Goal: Participate in discussion: Engage in conversation with other users on a specific topic

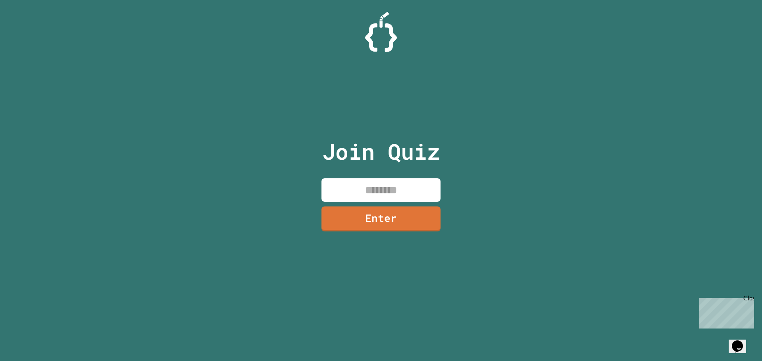
click at [371, 181] on input at bounding box center [380, 189] width 119 height 23
click at [374, 221] on link "Enter" at bounding box center [381, 218] width 108 height 26
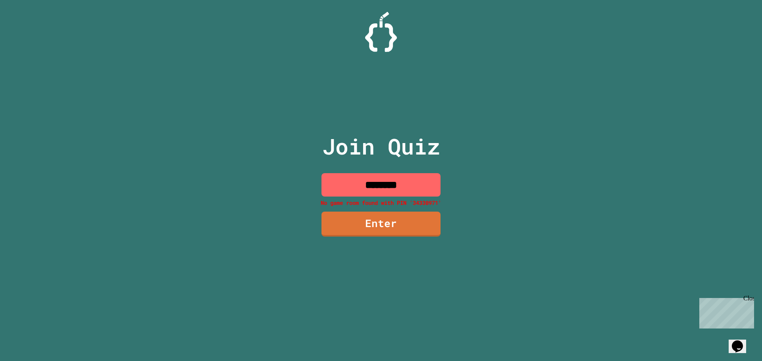
click at [389, 186] on input "********" at bounding box center [380, 184] width 119 height 23
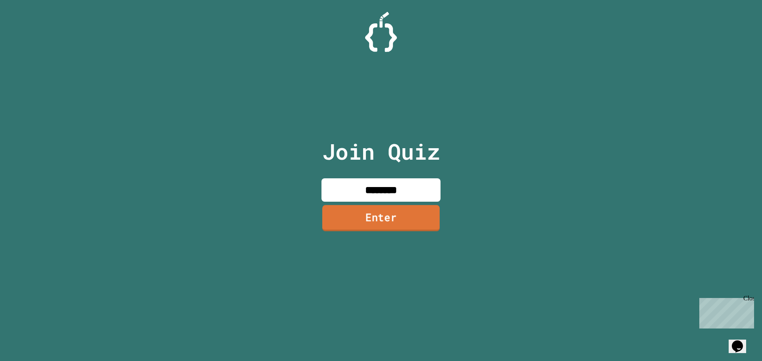
type input "********"
click at [408, 209] on link "Enter" at bounding box center [380, 218] width 117 height 26
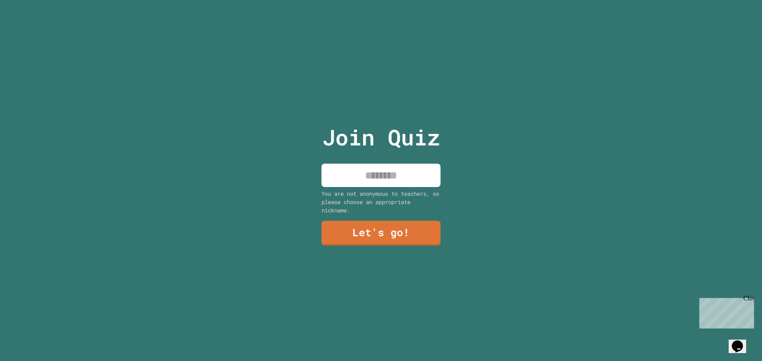
click at [389, 190] on div "You are not anonymous to teachers, so please choose an appropriate nickname." at bounding box center [380, 202] width 119 height 25
click at [388, 164] on input at bounding box center [380, 175] width 119 height 23
type input "******"
click at [374, 228] on link "Let's go!" at bounding box center [381, 233] width 120 height 26
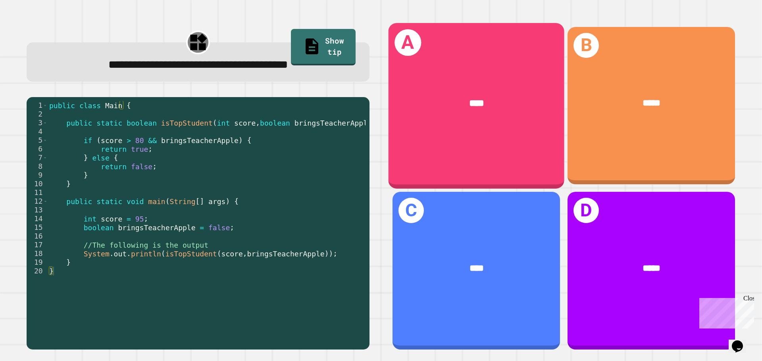
click at [433, 130] on div "A ****" at bounding box center [476, 105] width 176 height 165
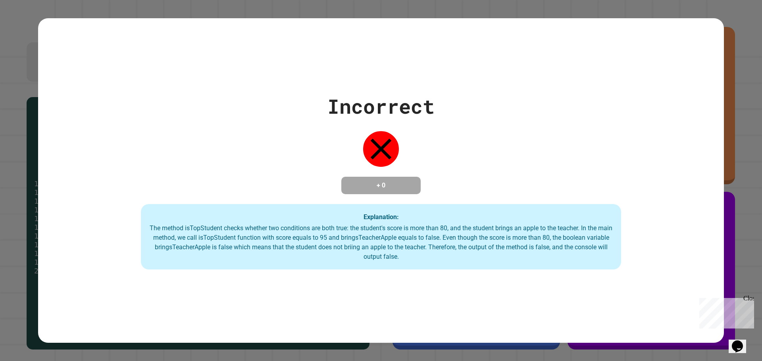
drag, startPoint x: 437, startPoint y: 240, endPoint x: 174, endPoint y: 226, distance: 264.1
drag, startPoint x: 174, startPoint y: 226, endPoint x: 287, endPoint y: 250, distance: 115.7
click at [287, 250] on div "The method isTopStudent checks whether two conditions are both true: the studen…" at bounding box center [381, 243] width 464 height 38
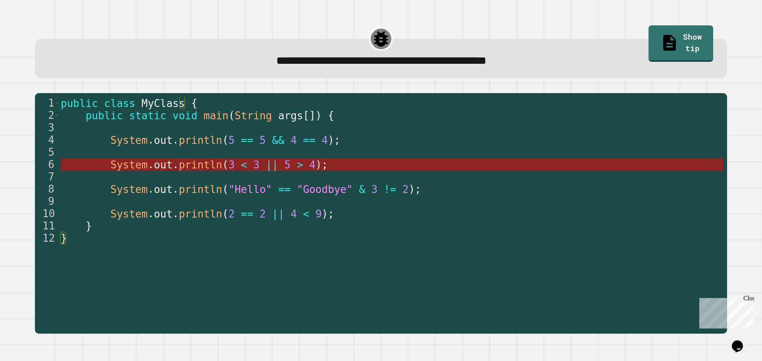
click at [190, 170] on span "println" at bounding box center [201, 165] width 44 height 12
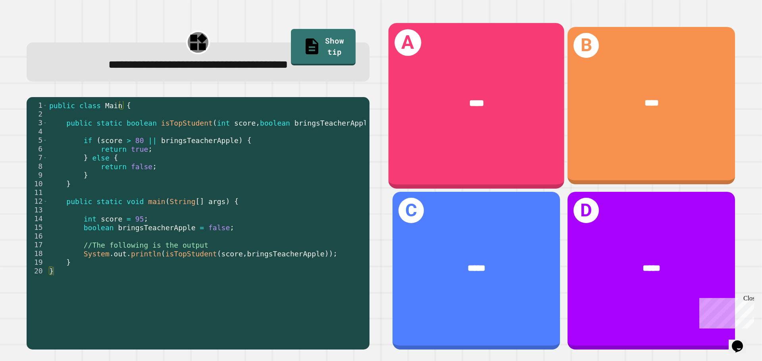
click at [474, 138] on div "A ****" at bounding box center [476, 105] width 176 height 165
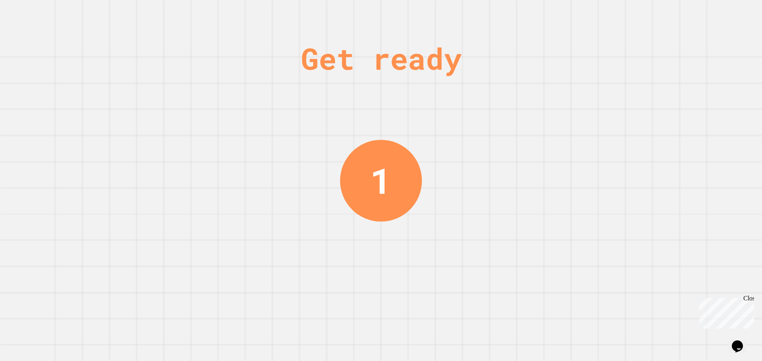
drag, startPoint x: 335, startPoint y: 19, endPoint x: 425, endPoint y: 72, distance: 104.5
click at [425, 72] on div "Get ready" at bounding box center [381, 58] width 161 height 45
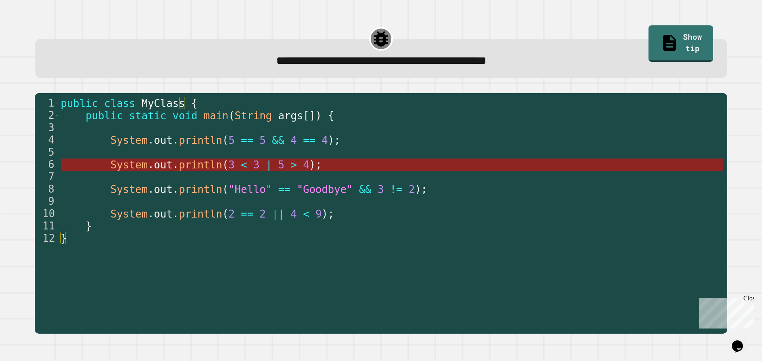
click at [206, 168] on span "println" at bounding box center [201, 165] width 44 height 12
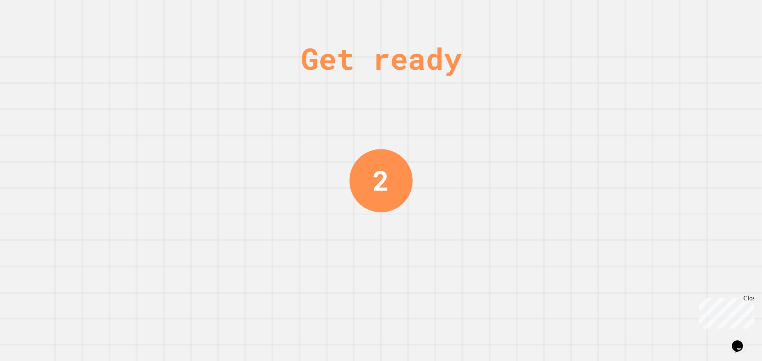
drag, startPoint x: 404, startPoint y: 54, endPoint x: 409, endPoint y: 100, distance: 47.0
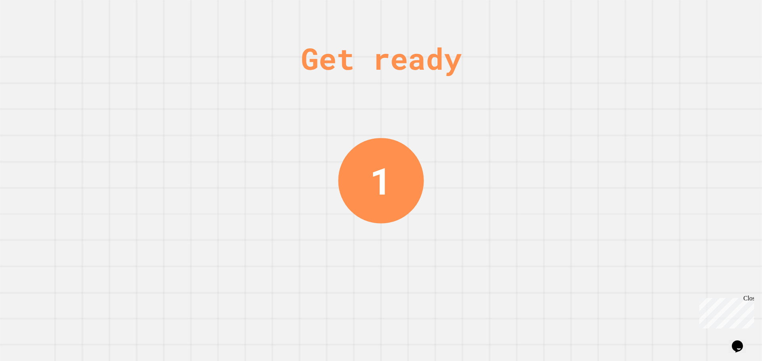
drag, startPoint x: 409, startPoint y: 100, endPoint x: 377, endPoint y: 185, distance: 90.6
click at [377, 185] on div "1" at bounding box center [381, 181] width 22 height 56
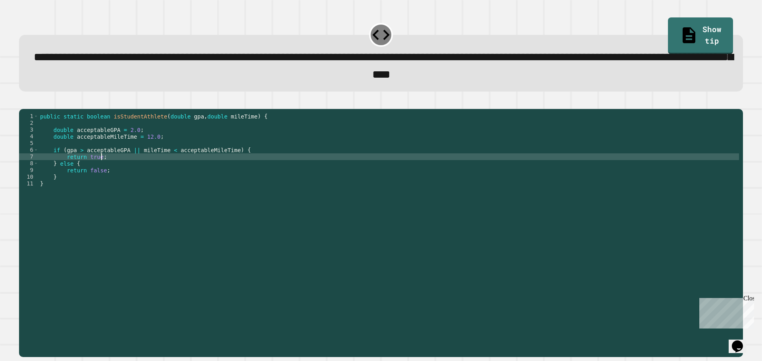
drag, startPoint x: 111, startPoint y: 176, endPoint x: 81, endPoint y: 201, distance: 38.7
click at [81, 201] on div "public static boolean isStudentAthlete ( double gpa , double mileTime ) { doubl…" at bounding box center [388, 224] width 700 height 223
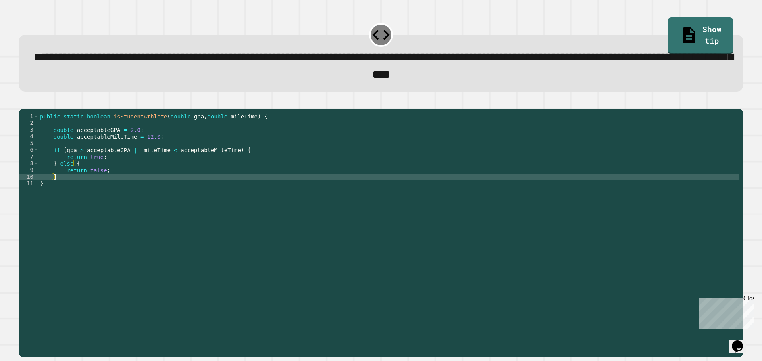
type textarea "*"
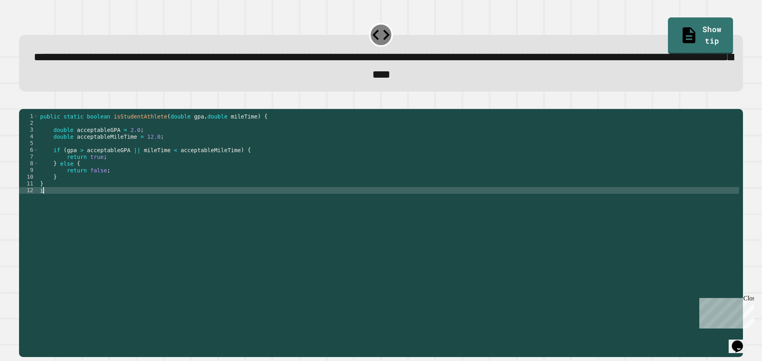
type textarea "*"
drag, startPoint x: 144, startPoint y: 202, endPoint x: 74, endPoint y: 207, distance: 69.6
click at [74, 207] on div "public static boolean isStudentAthlete ( double gpa , double mileTime ) { doubl…" at bounding box center [388, 224] width 700 height 223
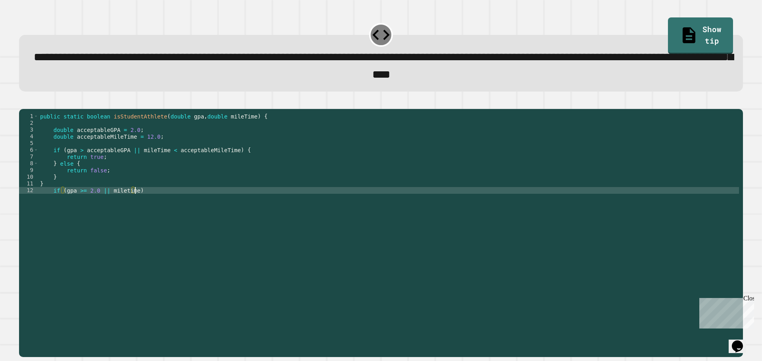
click at [49, 201] on div "public static boolean isStudentAthlete ( double gpa , double mileTime ) { doubl…" at bounding box center [388, 224] width 700 height 223
click at [130, 163] on div "public static boolean isStudentAthlete ( double gpa , double mileTime ) { doubl…" at bounding box center [388, 224] width 700 height 223
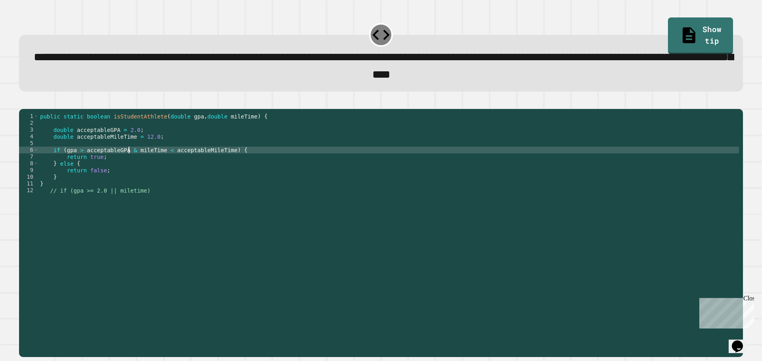
scroll to position [0, 6]
click at [23, 102] on button "button" at bounding box center [23, 102] width 0 height 0
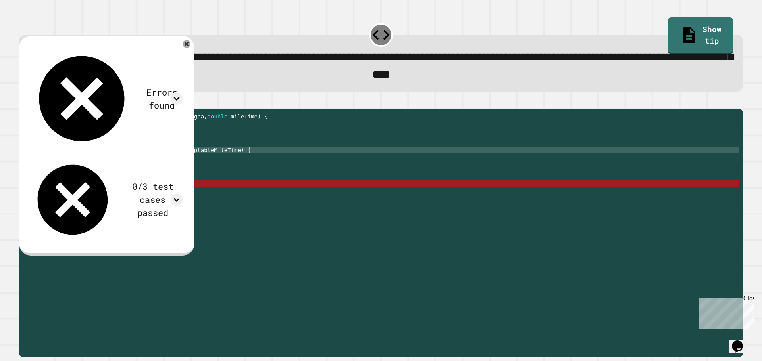
scroll to position [0, 1]
click at [90, 190] on div "public static boolean isStudentAthlete ( double gpa , double mileTime ) { doubl…" at bounding box center [388, 224] width 700 height 223
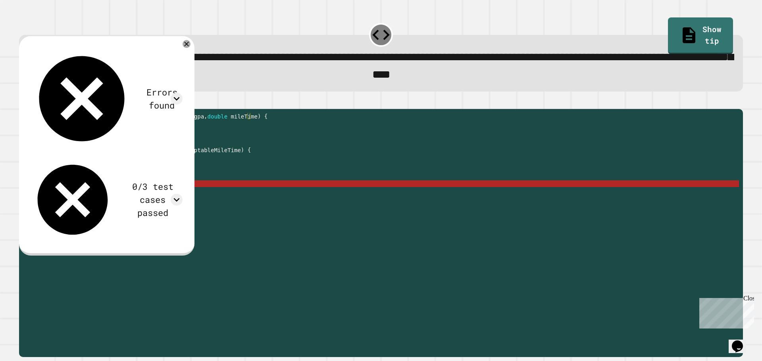
click at [71, 198] on div "public static boolean isStudentAthlete ( double gpa , double mileTime ) { doubl…" at bounding box center [388, 224] width 700 height 223
type textarea "*"
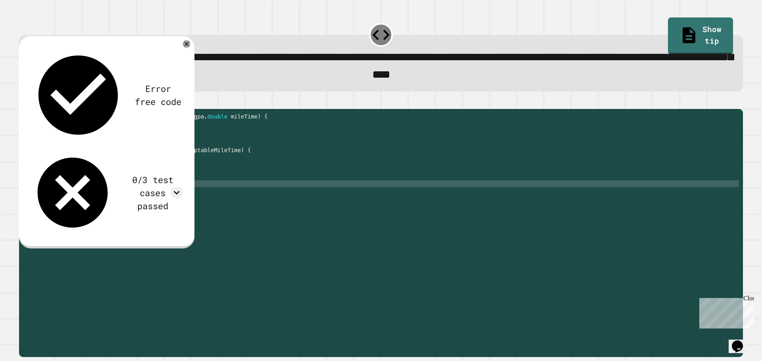
click at [23, 102] on button "button" at bounding box center [23, 102] width 0 height 0
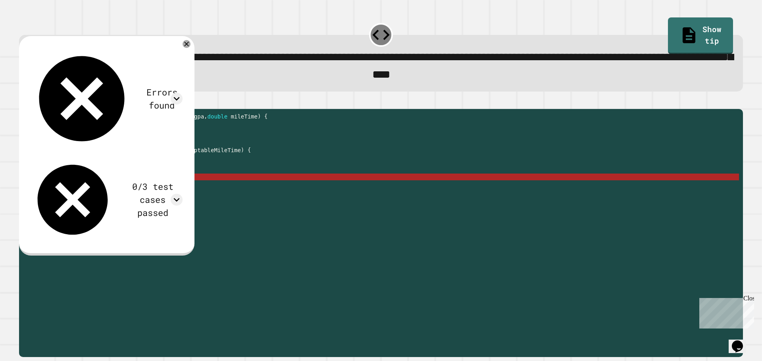
click at [85, 192] on div "public static boolean isStudentAthlete ( double gpa , double mileTime ) { doubl…" at bounding box center [388, 224] width 700 height 223
type textarea "*"
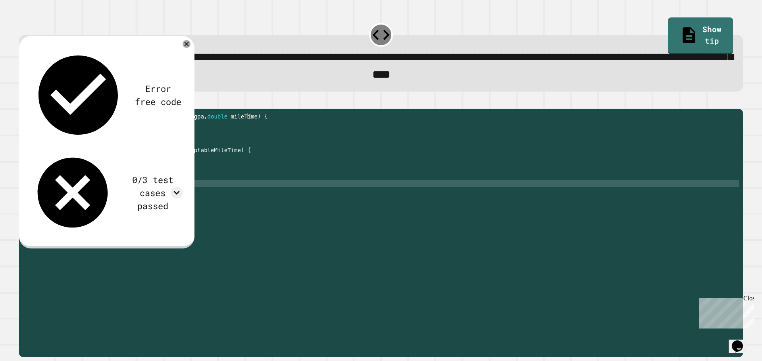
click at [23, 102] on icon "button" at bounding box center [23, 102] width 0 height 0
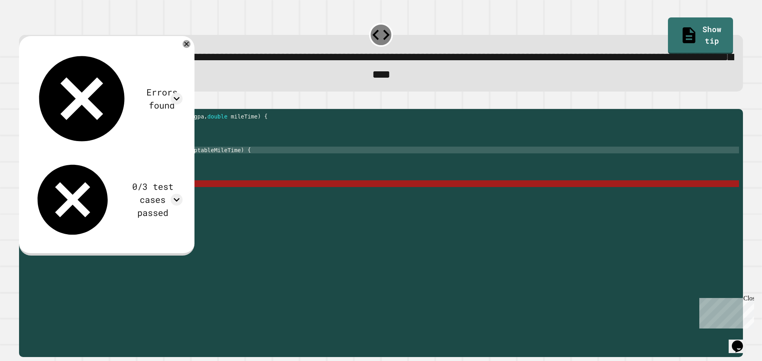
click at [130, 162] on div "public static boolean isStudentAthlete ( double gpa , double mileTime ) { doubl…" at bounding box center [388, 224] width 700 height 223
click at [23, 102] on button "button" at bounding box center [23, 102] width 0 height 0
click at [133, 161] on div "public static boolean isStudentAthlete ( double gpa , double mileTime ) { doubl…" at bounding box center [388, 224] width 700 height 223
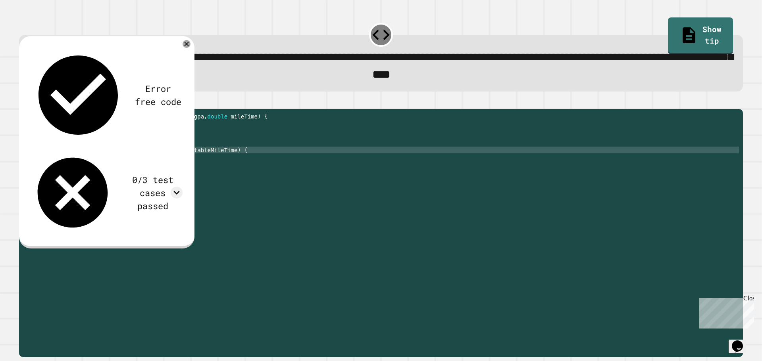
click at [23, 102] on icon "button" at bounding box center [23, 102] width 0 height 0
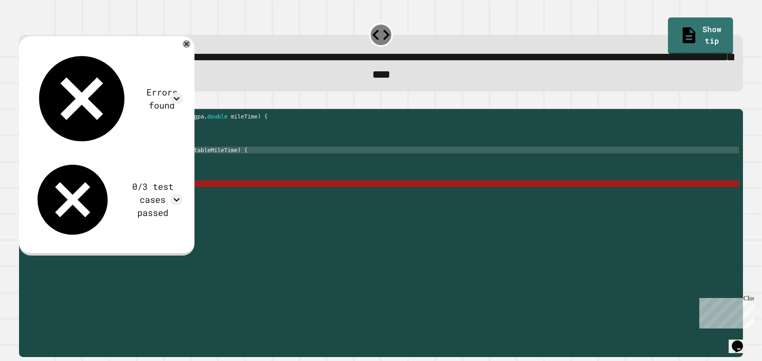
click at [128, 162] on div "public static boolean isStudentAthlete ( double gpa , double mileTime ) { doubl…" at bounding box center [388, 224] width 700 height 223
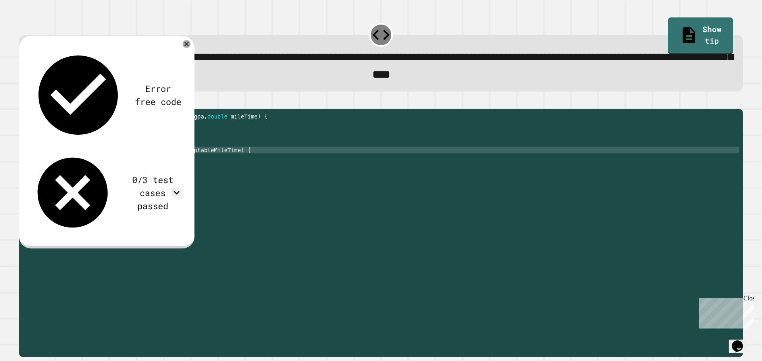
scroll to position [0, 6]
type textarea "**********"
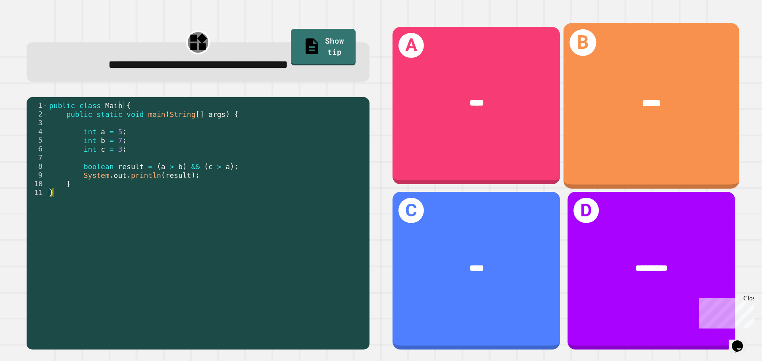
click at [651, 121] on div "*****" at bounding box center [651, 103] width 176 height 53
